Goal: Find specific page/section: Find specific page/section

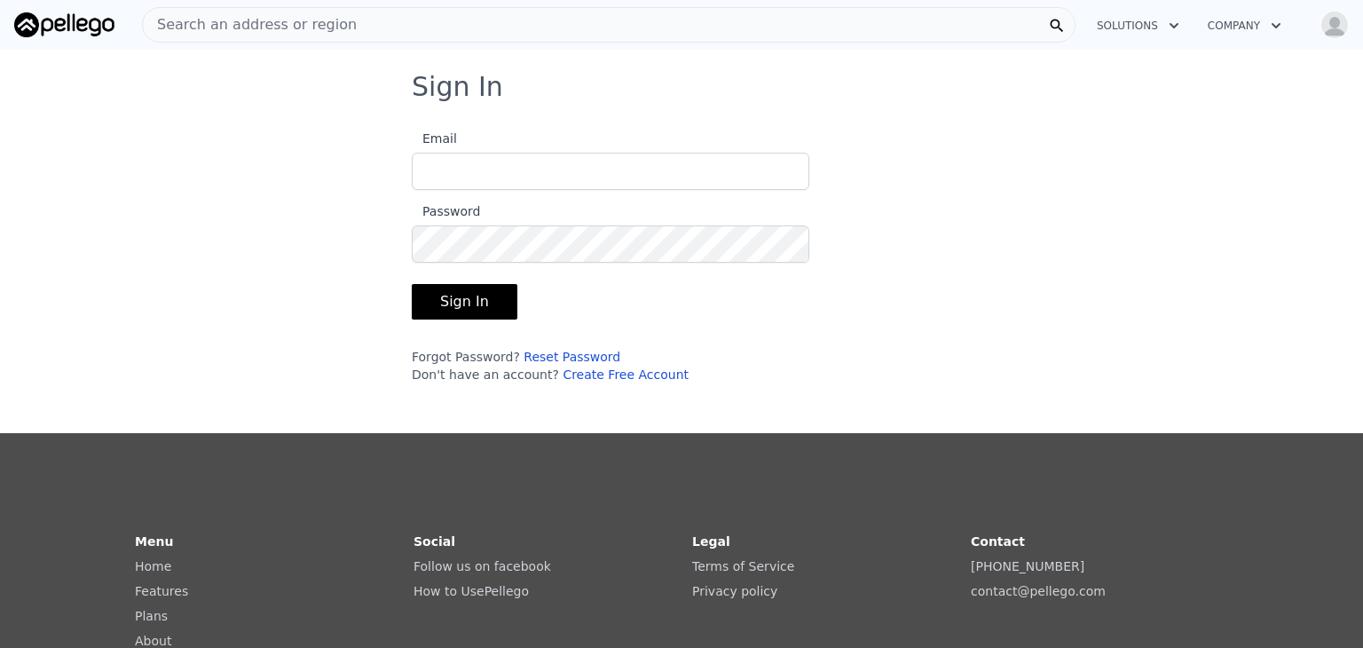
type input "[EMAIL_ADDRESS][DOMAIN_NAME]"
click at [469, 307] on button "Sign In" at bounding box center [465, 301] width 106 height 35
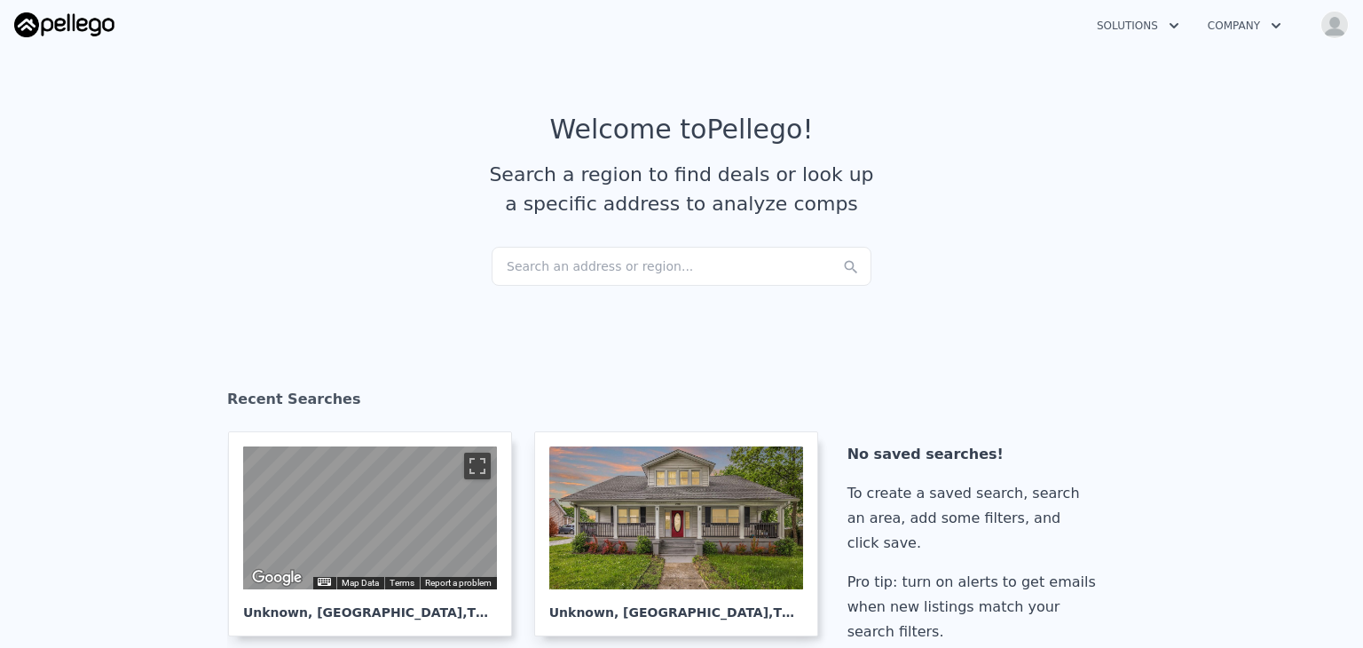
click at [595, 267] on div "Search an address or region..." at bounding box center [682, 266] width 380 height 39
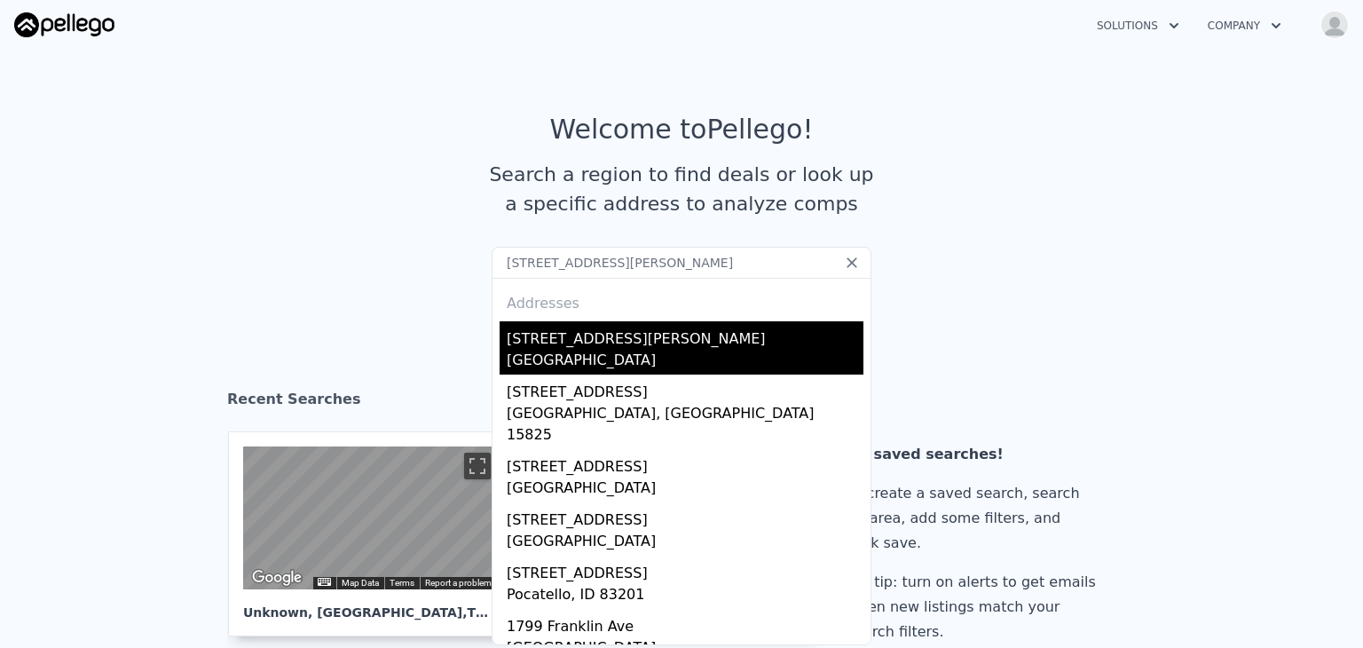
type input "[STREET_ADDRESS][PERSON_NAME]"
click at [556, 349] on div "[STREET_ADDRESS][PERSON_NAME]" at bounding box center [685, 335] width 357 height 28
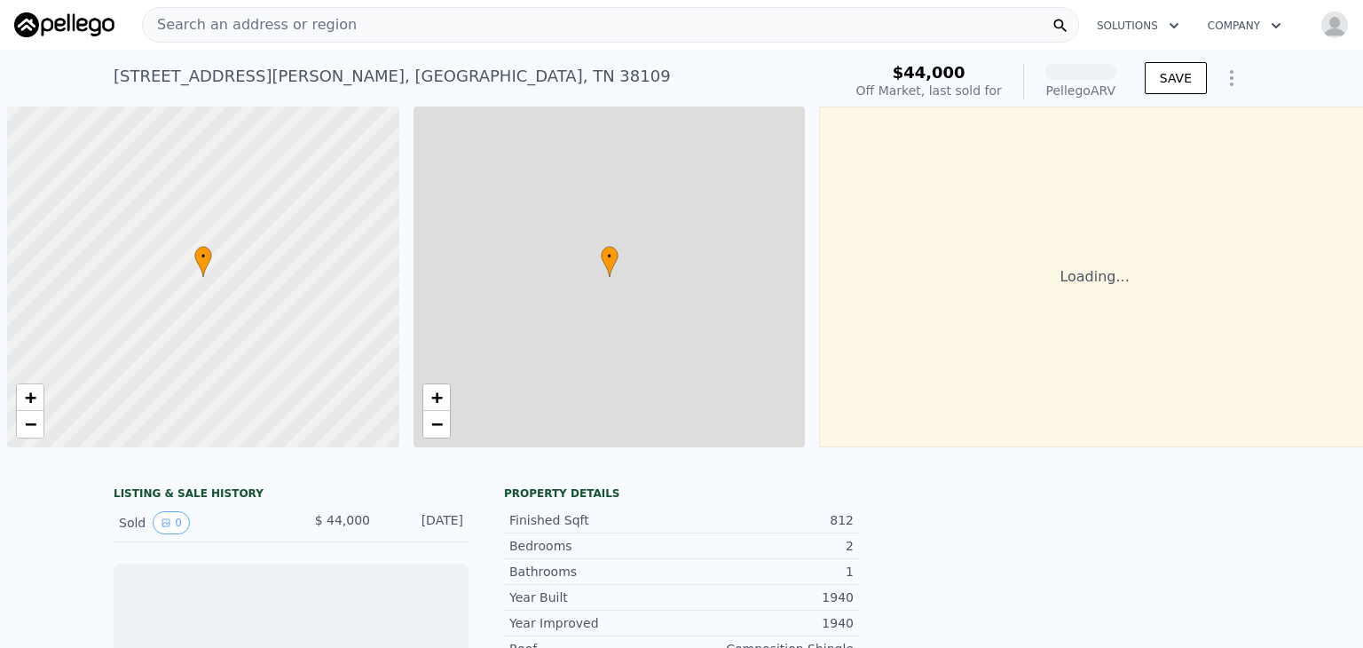
scroll to position [0, 7]
